Goal: Navigation & Orientation: Find specific page/section

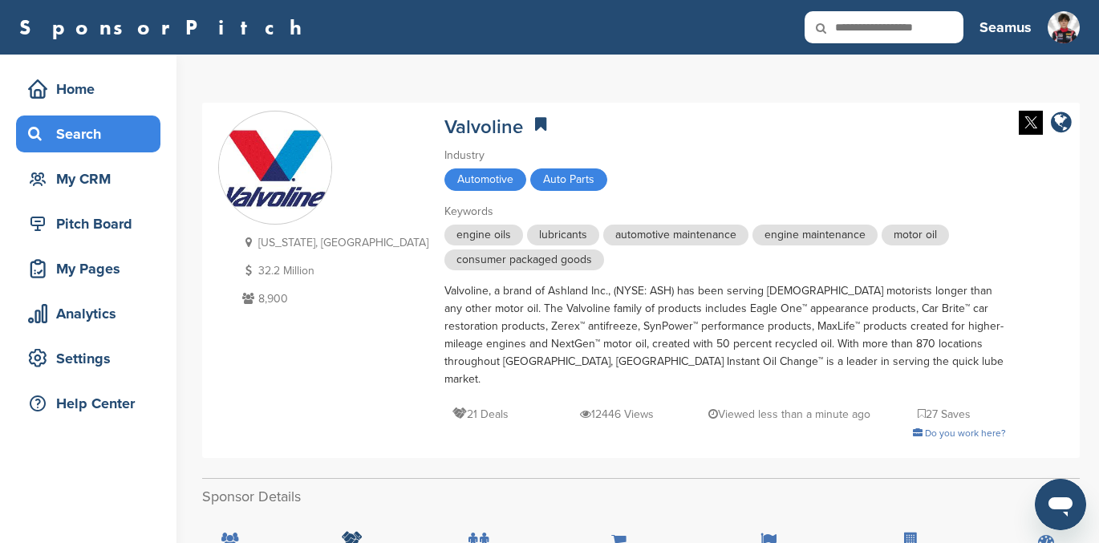
click at [87, 131] on div "Search" at bounding box center [92, 133] width 136 height 29
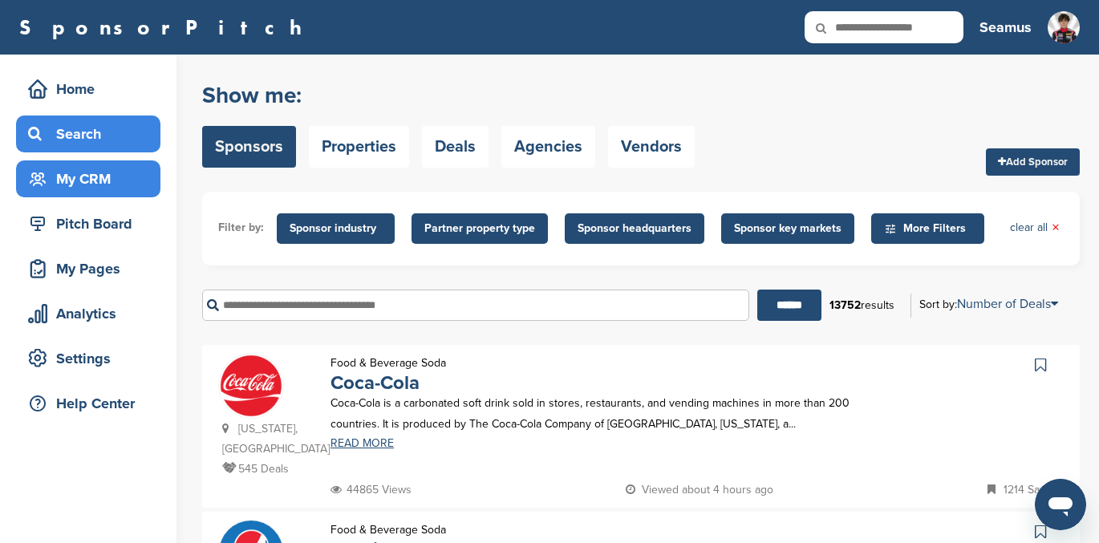
click at [79, 173] on div "My CRM" at bounding box center [92, 178] width 136 height 29
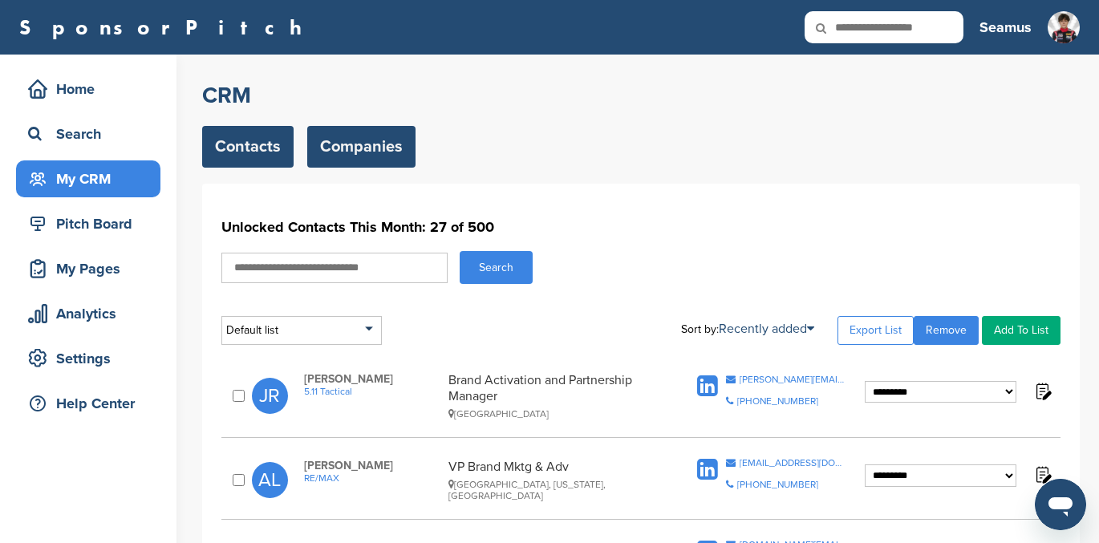
click at [363, 150] on link "Companies" at bounding box center [361, 147] width 108 height 42
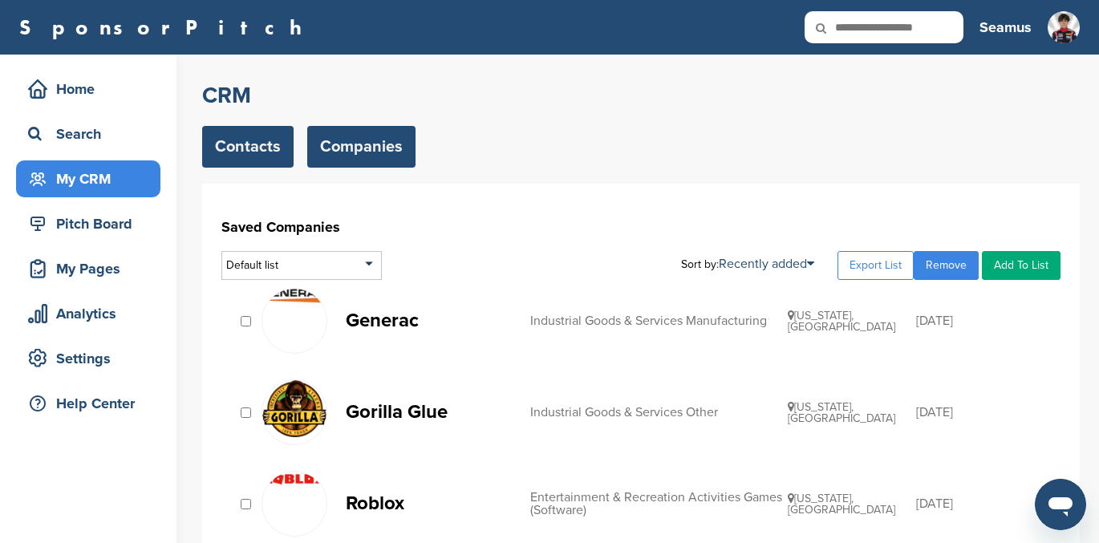
click at [243, 143] on link "Contacts" at bounding box center [247, 147] width 91 height 42
